Goal: Transaction & Acquisition: Book appointment/travel/reservation

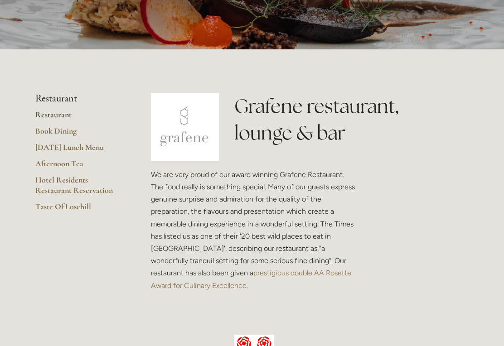
scroll to position [142, 0]
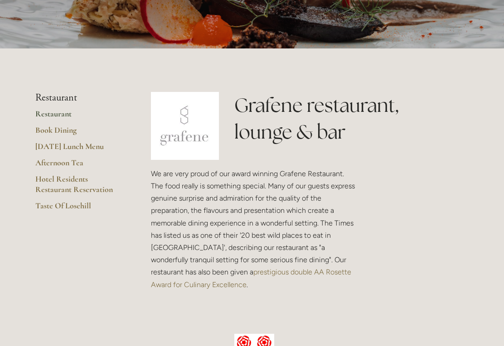
click at [90, 148] on link "[DATE] Lunch Menu" at bounding box center [78, 149] width 87 height 16
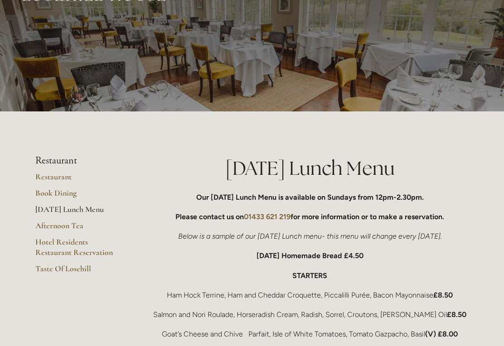
scroll to position [24, 0]
click at [62, 228] on link "Afternoon Tea" at bounding box center [78, 229] width 87 height 16
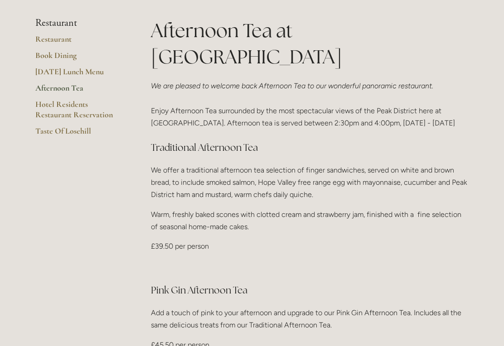
scroll to position [252, 0]
click at [63, 39] on link "Restaurant" at bounding box center [78, 42] width 87 height 16
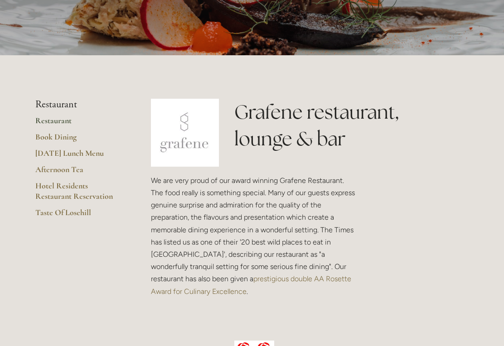
scroll to position [136, 0]
click at [77, 185] on link "Hotel Residents Restaurant Reservation" at bounding box center [78, 193] width 87 height 27
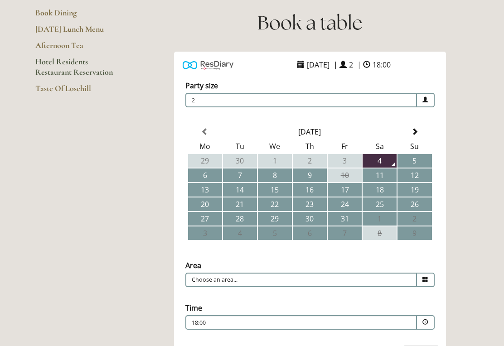
scroll to position [108, 0]
click at [384, 170] on td "11" at bounding box center [380, 176] width 34 height 14
click at [422, 278] on span at bounding box center [426, 280] width 18 height 15
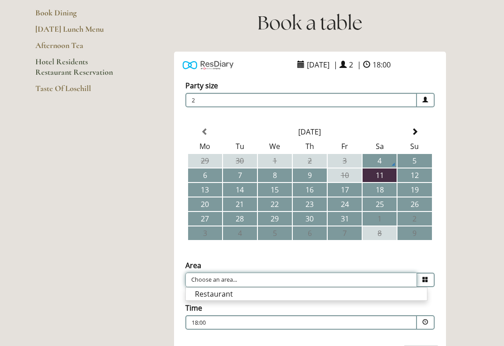
click at [277, 286] on input "Choose an area..." at bounding box center [301, 280] width 232 height 15
click at [425, 320] on span at bounding box center [426, 322] width 18 height 15
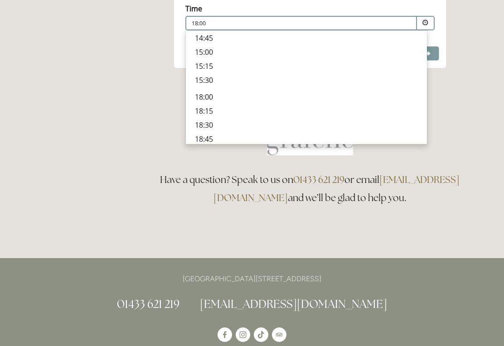
scroll to position [241, 0]
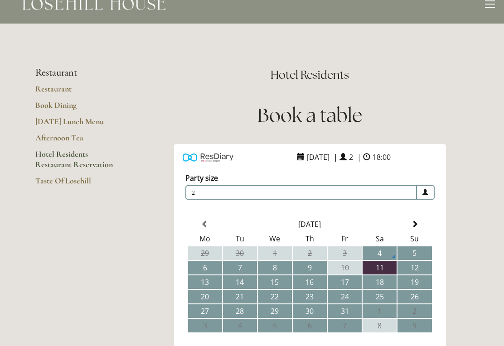
scroll to position [0, 0]
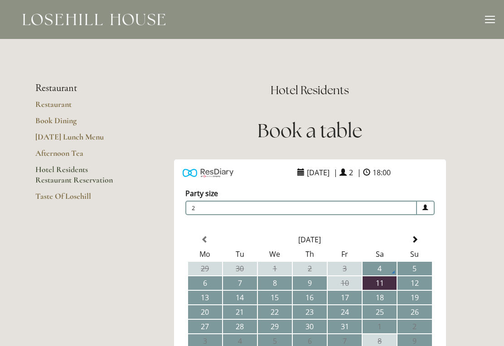
click at [64, 102] on link "Restaurant" at bounding box center [78, 107] width 87 height 16
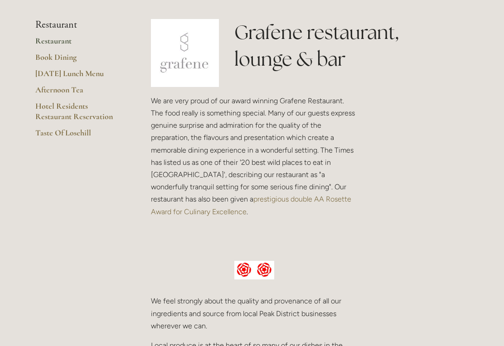
scroll to position [87, 0]
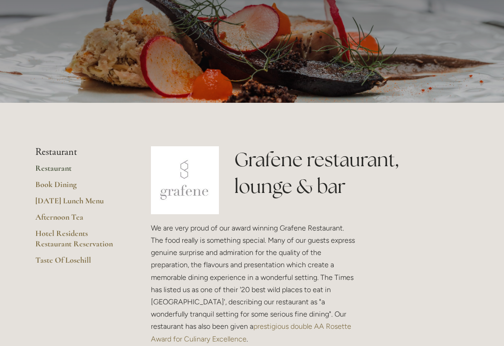
click at [71, 183] on link "Book Dining" at bounding box center [78, 187] width 87 height 16
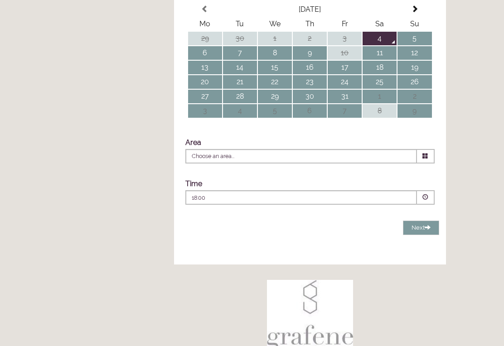
type input "Any Area"
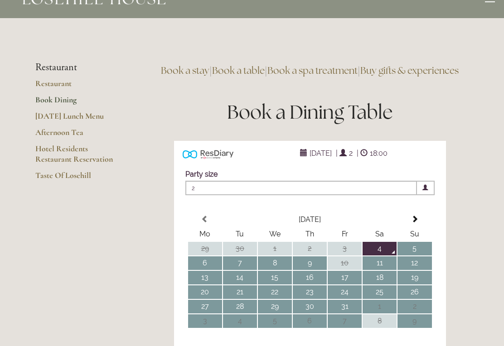
scroll to position [19, 0]
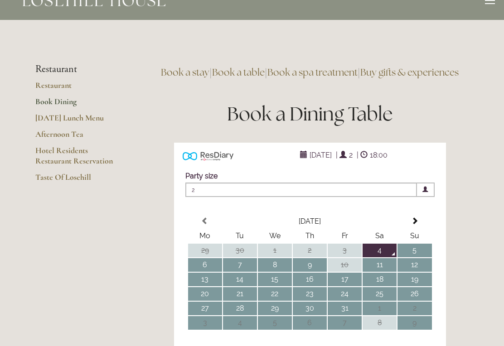
click at [87, 156] on link "Hotel Residents Restaurant Reservation" at bounding box center [78, 158] width 87 height 27
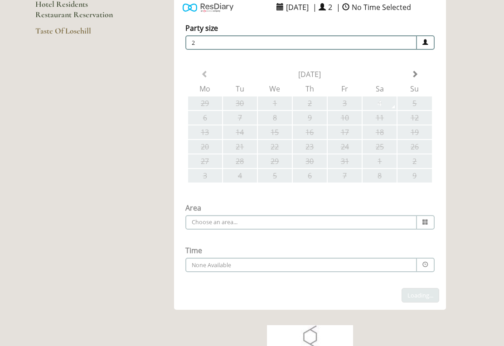
scroll to position [165, 0]
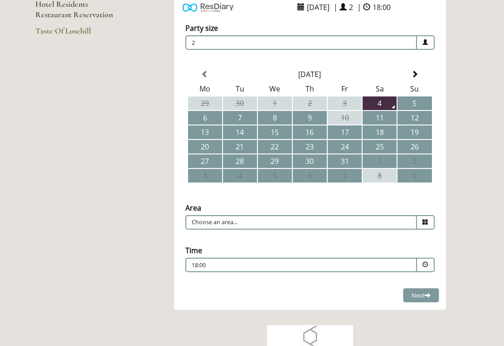
click at [344, 115] on td "10" at bounding box center [345, 118] width 34 height 14
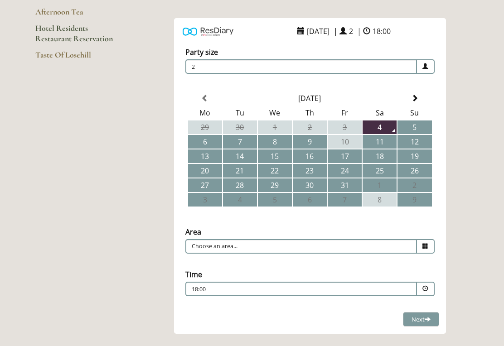
scroll to position [141, 0]
click at [412, 100] on span at bounding box center [414, 98] width 7 height 7
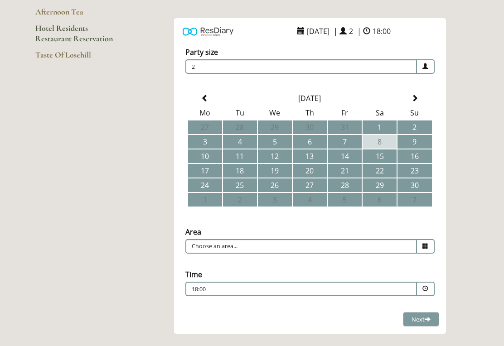
click at [212, 96] on th at bounding box center [205, 99] width 34 height 14
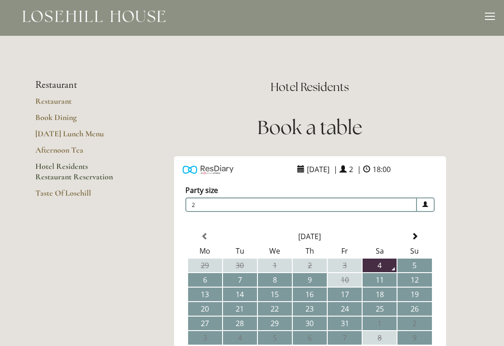
scroll to position [0, 0]
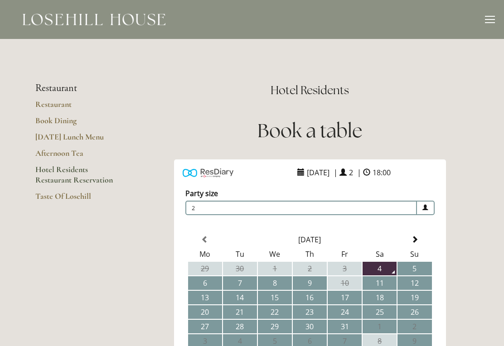
click at [70, 120] on link "Book Dining" at bounding box center [78, 124] width 87 height 16
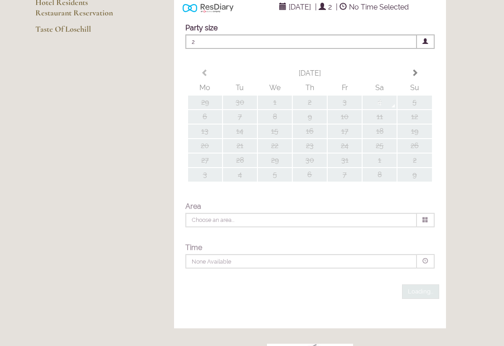
type input "Any Area"
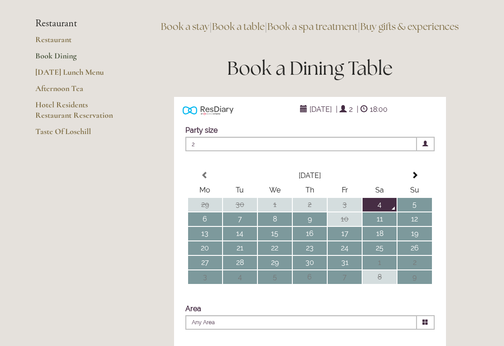
scroll to position [52, 0]
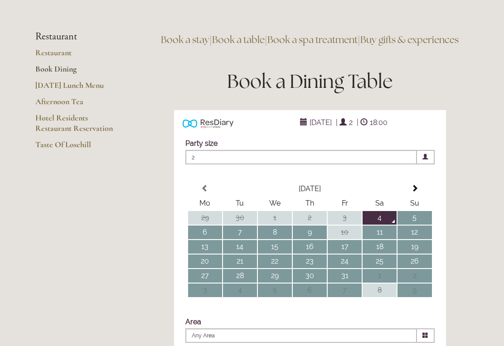
click at [67, 49] on link "Restaurant" at bounding box center [78, 56] width 87 height 16
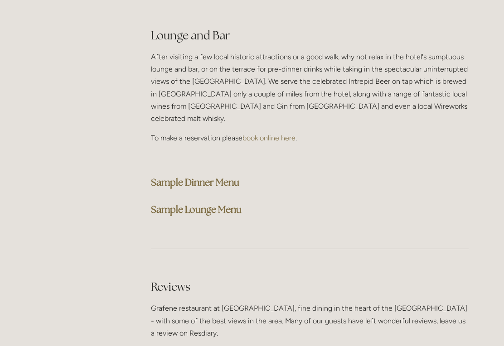
scroll to position [2321, 0]
click at [235, 176] on strong "Sample Dinner Menu" at bounding box center [195, 182] width 88 height 12
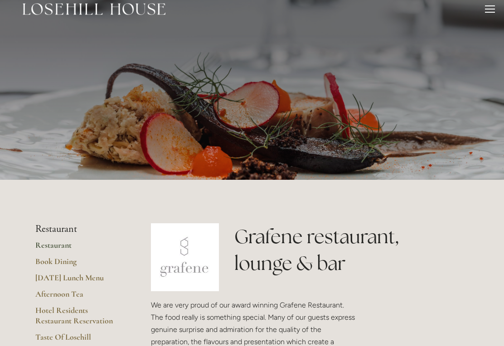
scroll to position [11, 0]
click at [489, 8] on div at bounding box center [490, 8] width 10 height 1
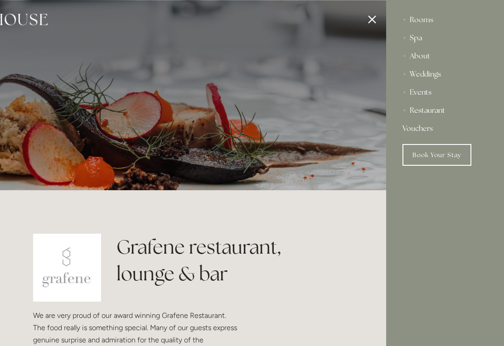
scroll to position [0, 0]
click at [435, 73] on div "Weddings" at bounding box center [444, 74] width 85 height 18
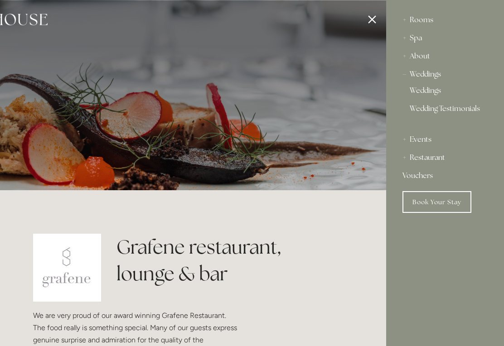
click at [434, 81] on div "Weddings" at bounding box center [444, 74] width 85 height 18
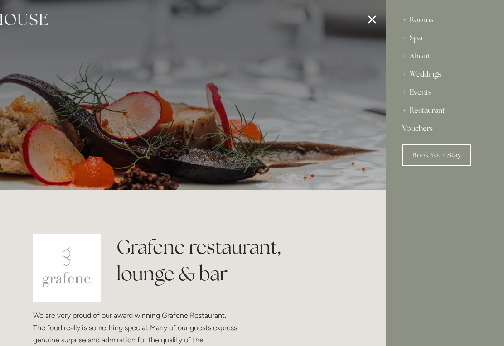
click at [433, 78] on div "Weddings" at bounding box center [444, 74] width 85 height 18
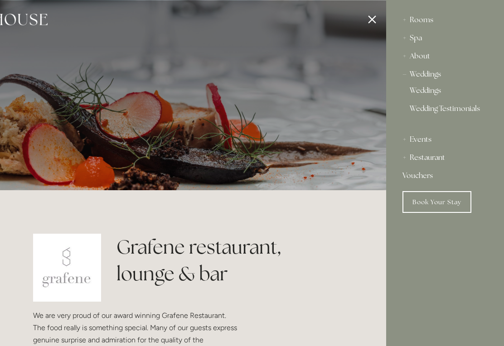
click at [435, 73] on div "Weddings" at bounding box center [444, 74] width 85 height 18
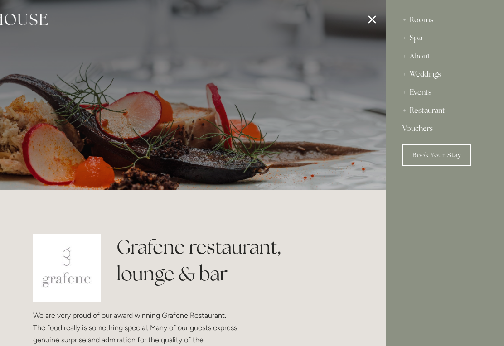
click at [435, 74] on div "Weddings" at bounding box center [444, 74] width 85 height 18
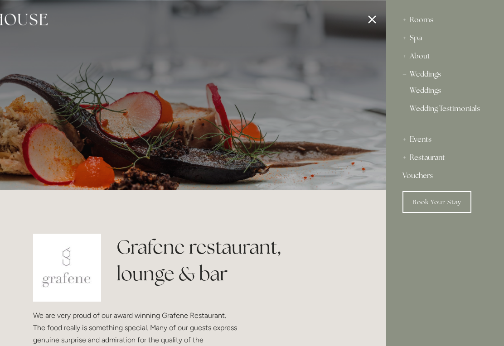
click at [425, 137] on div "Events" at bounding box center [444, 140] width 85 height 18
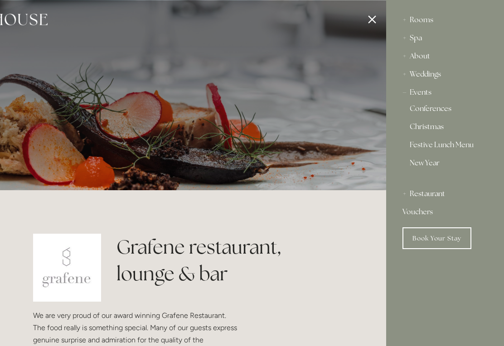
click at [423, 95] on div "Events" at bounding box center [444, 92] width 85 height 18
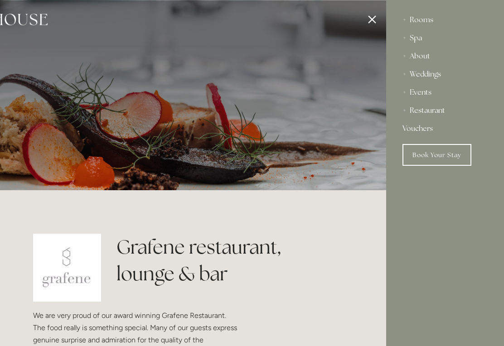
click at [430, 77] on div "Weddings" at bounding box center [444, 74] width 85 height 18
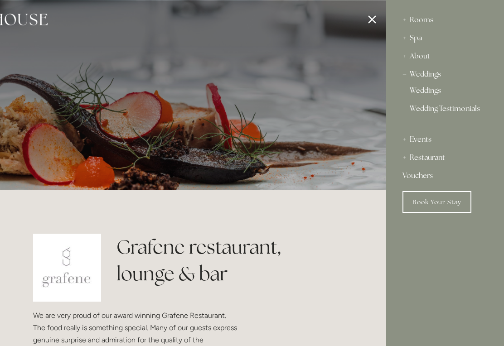
click at [435, 76] on div "Weddings" at bounding box center [444, 74] width 85 height 18
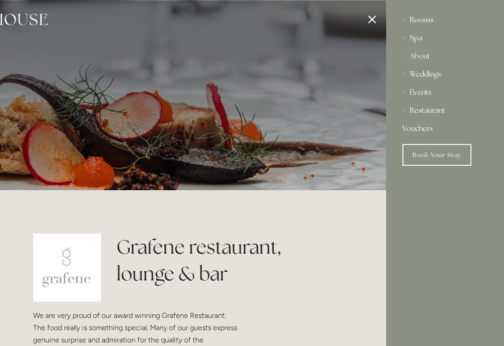
click at [434, 75] on div "Weddings" at bounding box center [444, 74] width 85 height 18
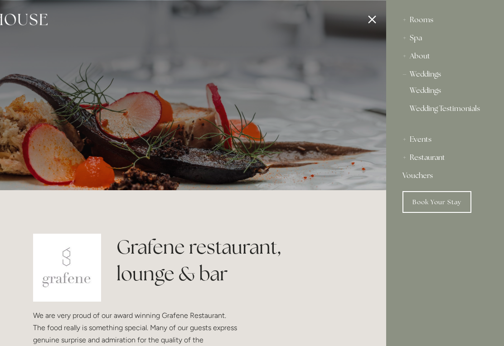
click at [432, 91] on link "Weddings" at bounding box center [445, 92] width 71 height 11
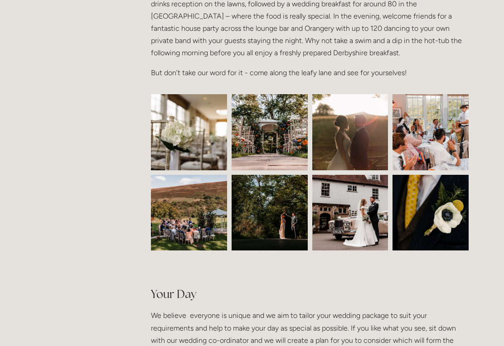
scroll to position [368, 0]
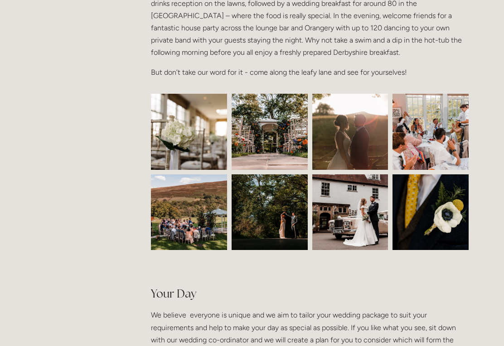
click at [210, 209] on img at bounding box center [189, 212] width 114 height 76
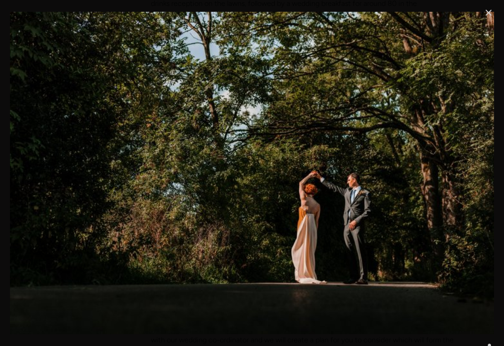
click at [488, 17] on link "Close" at bounding box center [488, 12] width 11 height 11
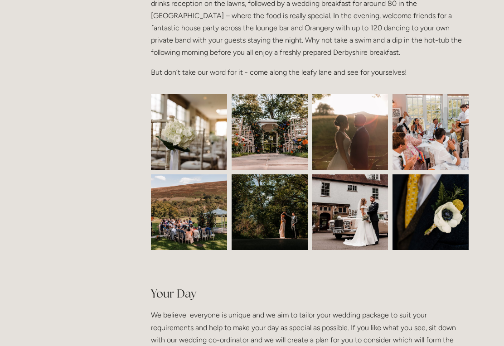
click at [355, 147] on img at bounding box center [350, 132] width 76 height 114
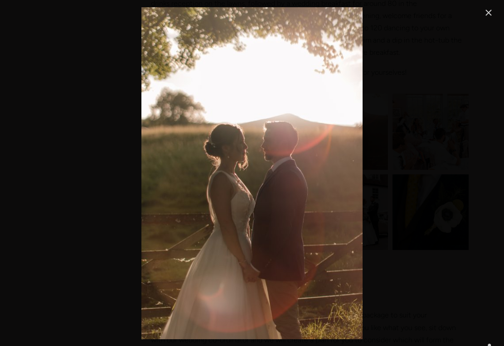
click at [490, 15] on link "Close" at bounding box center [488, 12] width 11 height 11
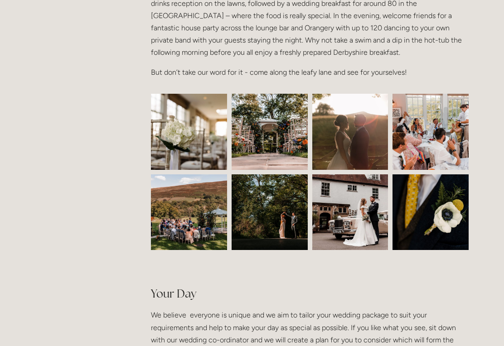
click at [447, 131] on img at bounding box center [430, 132] width 114 height 76
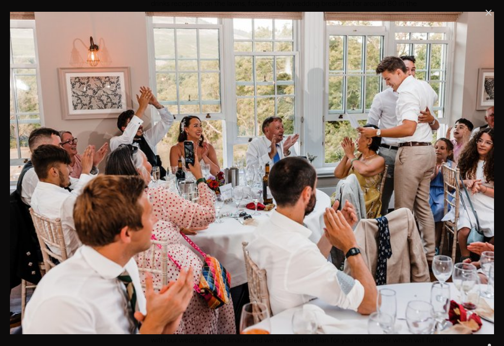
click at [487, 11] on link "Close" at bounding box center [488, 12] width 11 height 11
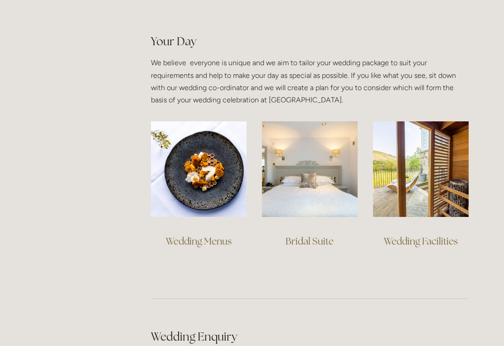
scroll to position [621, 0]
click at [199, 238] on link "Wedding Menus" at bounding box center [199, 241] width 66 height 12
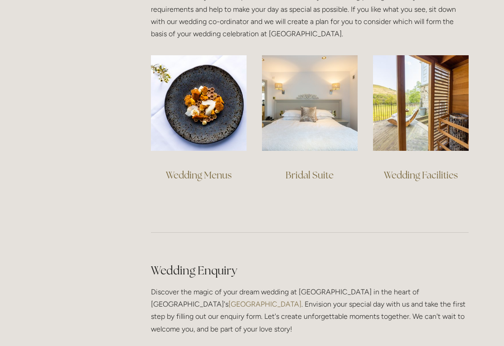
scroll to position [635, 0]
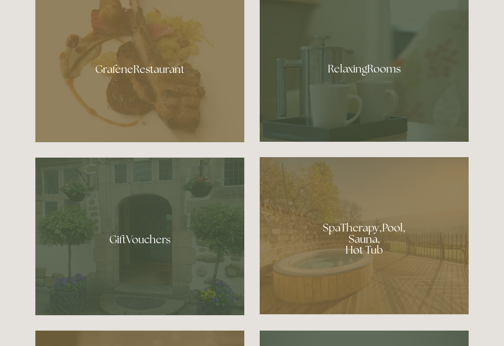
scroll to position [579, 0]
click at [173, 82] on div at bounding box center [139, 65] width 209 height 153
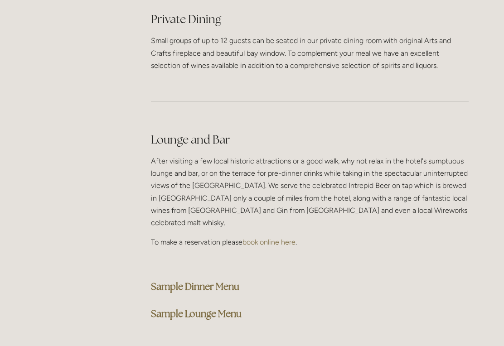
scroll to position [2217, 0]
click at [231, 281] on strong "Sample Dinner Menu" at bounding box center [195, 287] width 88 height 12
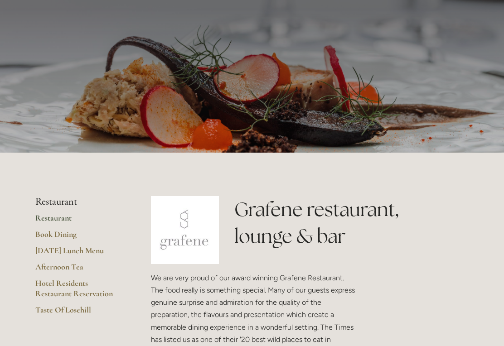
scroll to position [38, 0]
click at [67, 232] on link "Book Dining" at bounding box center [78, 237] width 87 height 16
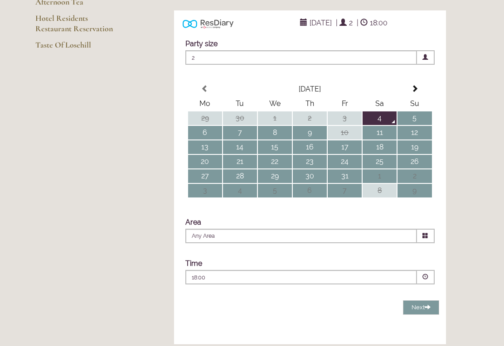
scroll to position [151, 0]
click at [382, 140] on td "11" at bounding box center [380, 133] width 34 height 14
click at [423, 243] on span at bounding box center [426, 236] width 18 height 15
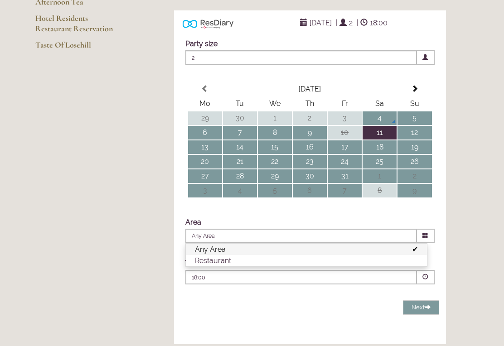
click at [252, 266] on li "Restaurant" at bounding box center [306, 260] width 241 height 11
type input "Restaurant"
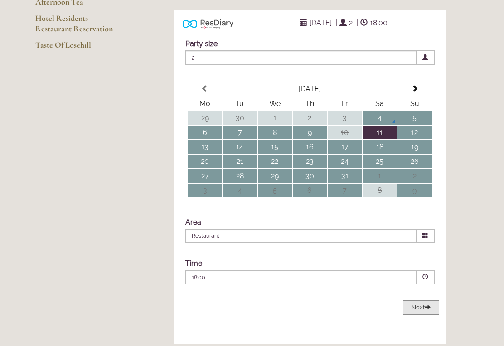
click at [422, 311] on span "Next" at bounding box center [421, 307] width 19 height 7
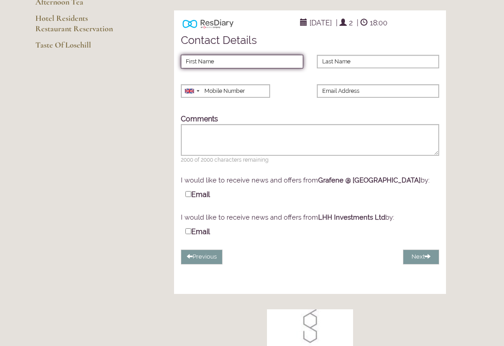
click at [250, 68] on input "First Name" at bounding box center [242, 62] width 122 height 14
type input "Jane"
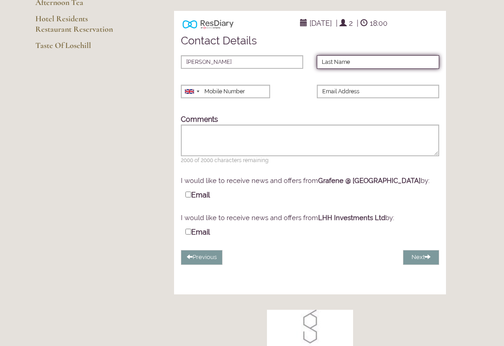
type input "O'Brien"
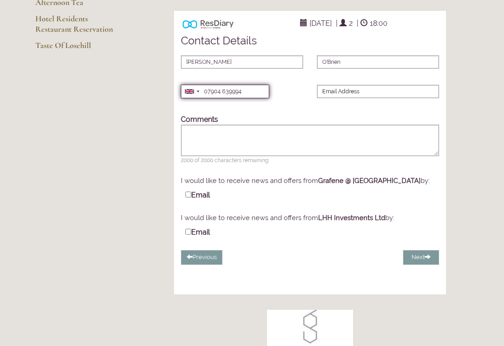
type input "07904 639994"
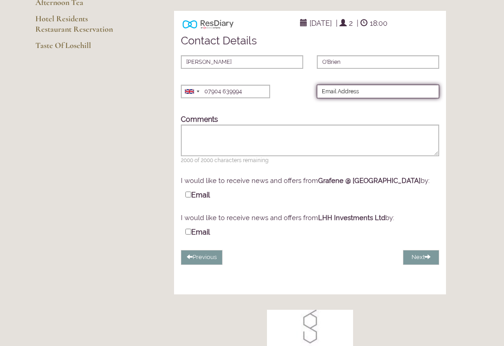
click at [364, 98] on input "Email Address" at bounding box center [378, 92] width 122 height 14
type input "townscliffe@aol.com"
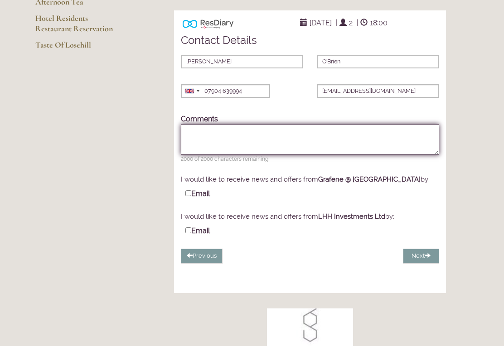
click at [191, 150] on textarea "Comments" at bounding box center [310, 140] width 258 height 31
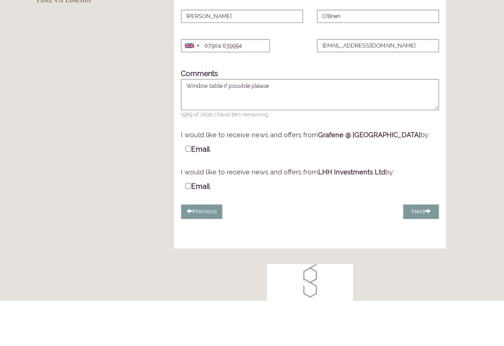
scroll to position [197, 0]
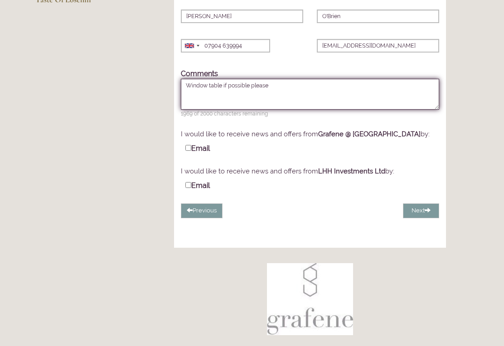
type textarea "Window table if possible please"
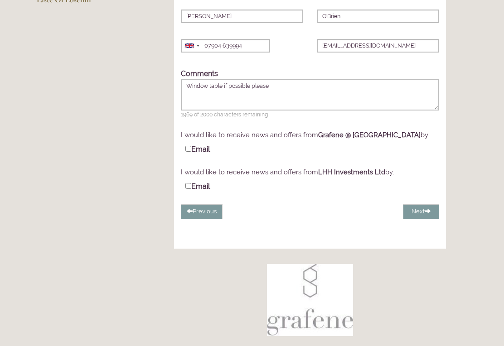
click at [190, 152] on input "Email" at bounding box center [188, 149] width 6 height 6
checkbox input "true"
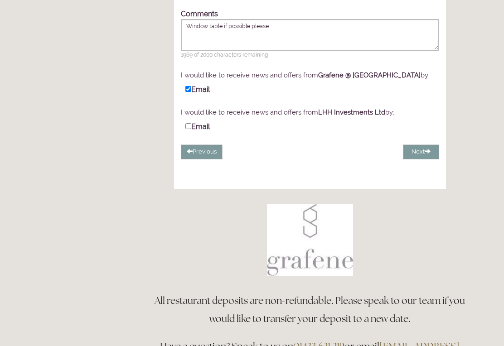
scroll to position [256, 0]
click at [426, 155] on span at bounding box center [428, 152] width 6 height 6
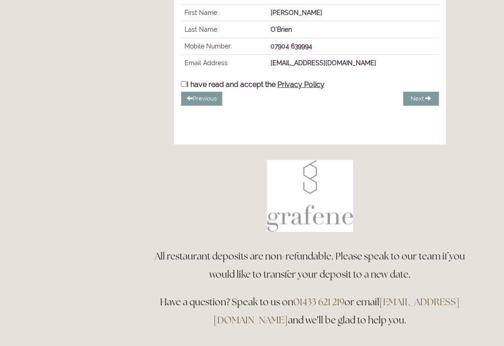
click at [187, 87] on input "I have read and accept the Privacy Policy" at bounding box center [184, 84] width 6 height 6
checkbox input "true"
click at [424, 102] on span "Complete Booking" at bounding box center [400, 98] width 52 height 7
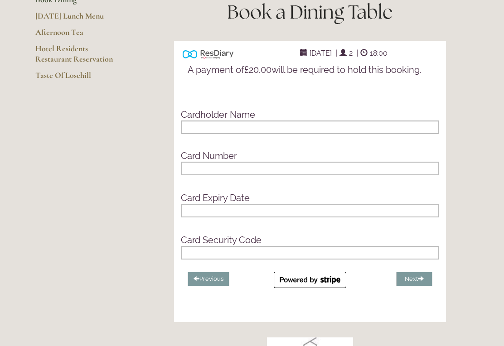
scroll to position [122, 0]
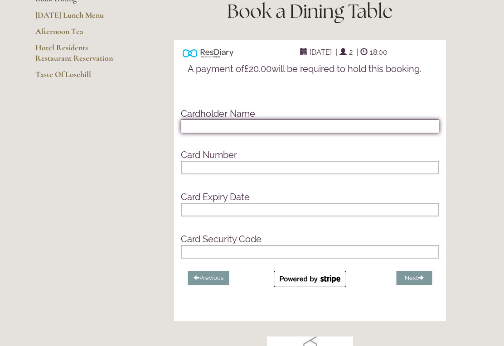
click at [258, 133] on input "text" at bounding box center [310, 127] width 258 height 14
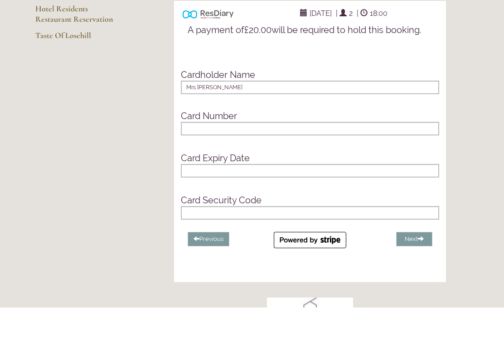
scroll to position [161, 0]
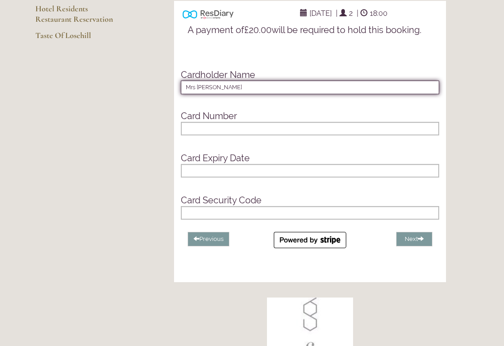
type input "Mrs J C M O’Brien"
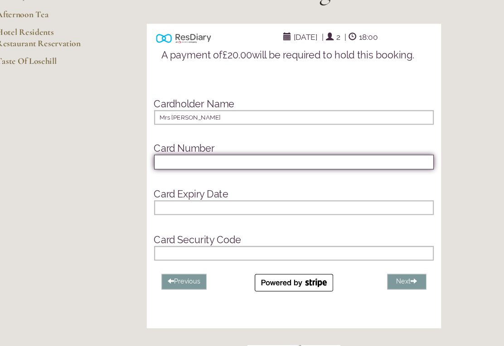
scroll to position [140, 0]
click at [201, 156] on div at bounding box center [310, 150] width 258 height 14
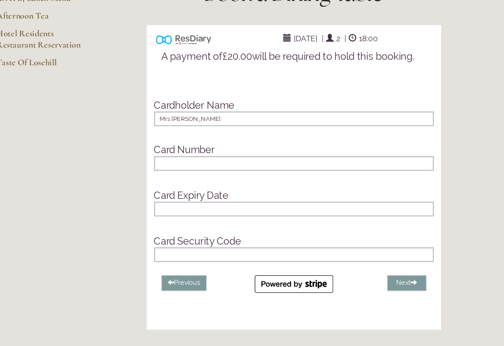
scroll to position [126, 0]
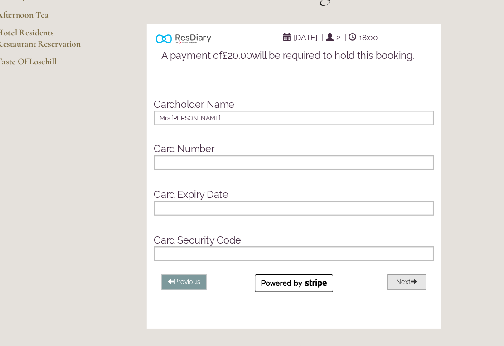
click at [396, 276] on button "Next" at bounding box center [414, 274] width 36 height 15
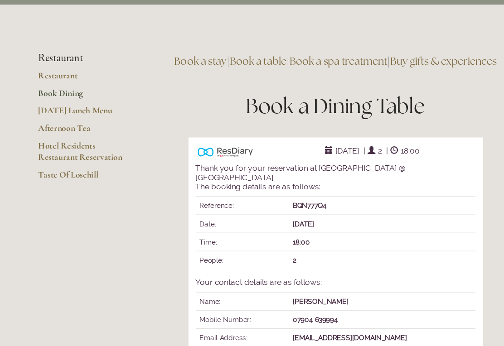
scroll to position [0, 0]
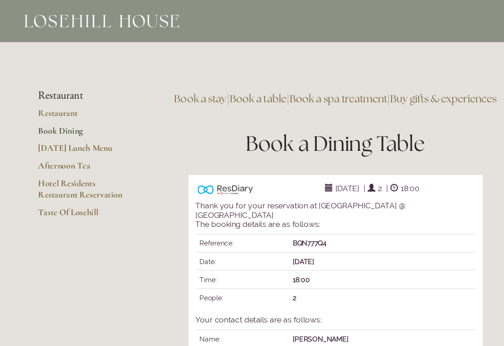
click at [462, 60] on main "Restaurant Restaurant Book Dining Sunday Lunch Menu Afternoon Tea Hotel Residen…" at bounding box center [252, 333] width 462 height 589
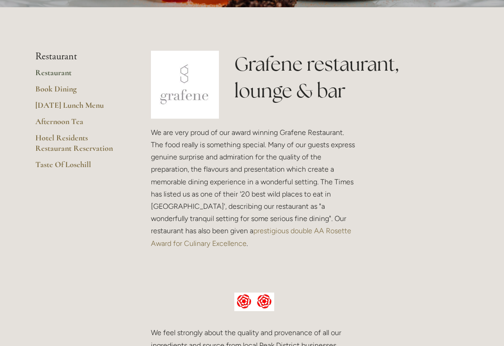
scroll to position [183, 0]
click at [57, 87] on link "Book Dining" at bounding box center [78, 92] width 87 height 16
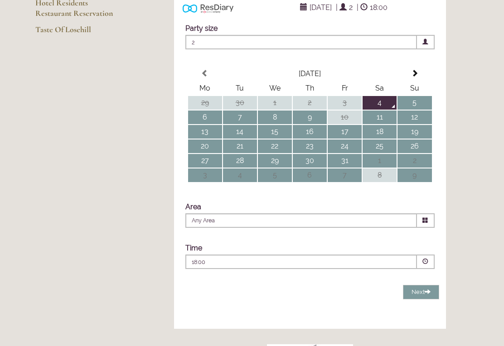
scroll to position [164, 0]
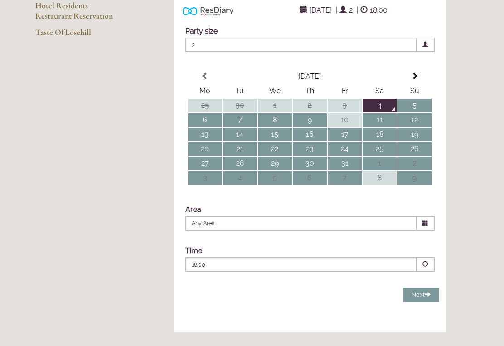
click at [384, 127] on td "11" at bounding box center [380, 120] width 34 height 14
click at [423, 226] on icon at bounding box center [425, 223] width 6 height 6
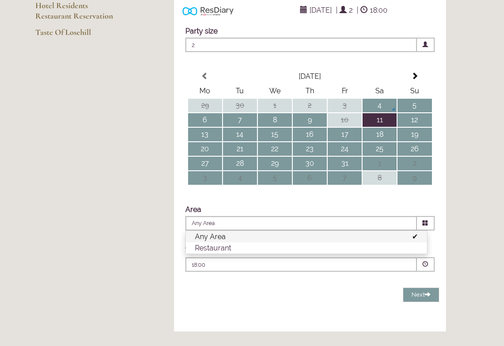
click at [284, 254] on li "Restaurant" at bounding box center [306, 247] width 241 height 11
type input "Restaurant"
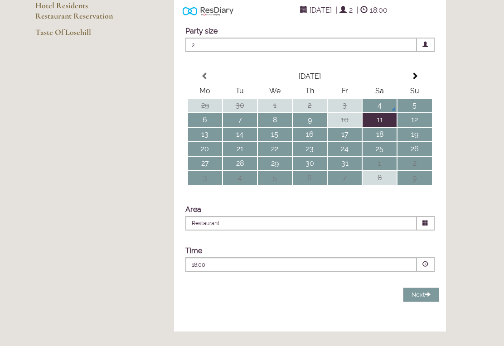
click at [427, 267] on span at bounding box center [425, 264] width 6 height 6
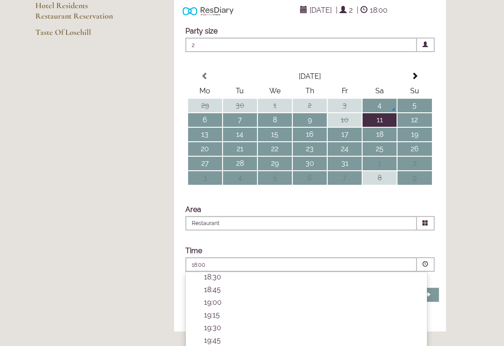
scroll to position [290, 0]
click at [217, 293] on p "18:00" at bounding box center [311, 288] width 214 height 9
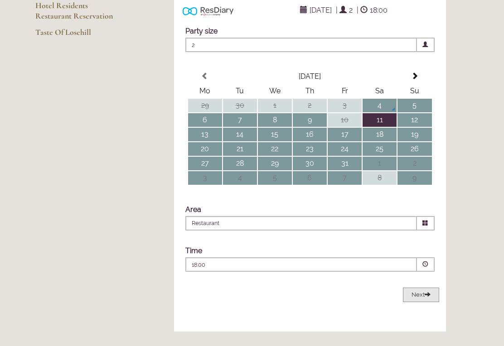
click at [423, 298] on span "Next" at bounding box center [421, 294] width 19 height 7
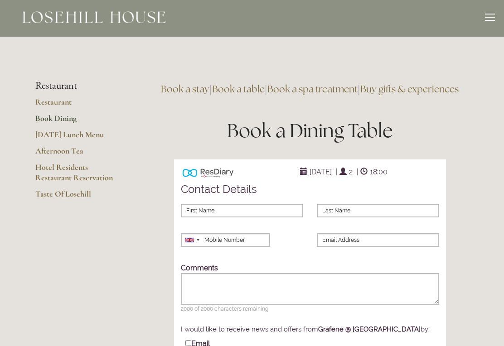
scroll to position [0, 0]
